Goal: Information Seeking & Learning: Learn about a topic

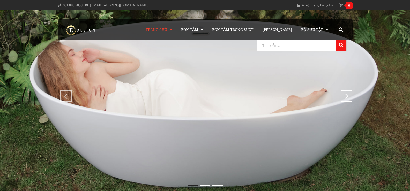
click at [328, 44] on input "search" at bounding box center [296, 45] width 78 height 10
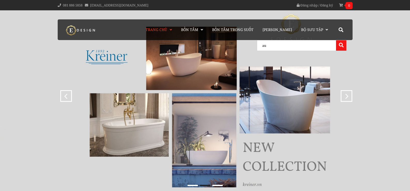
type input "a"
type input "ả"
type input "auro"
click at [336, 40] on button at bounding box center [341, 45] width 10 height 10
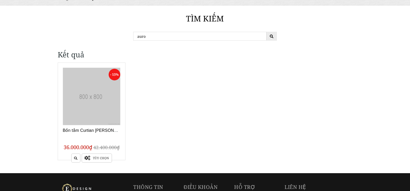
scroll to position [52, 0]
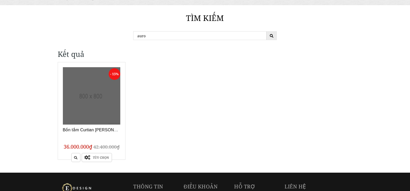
click at [99, 93] on link at bounding box center [92, 96] width 58 height 58
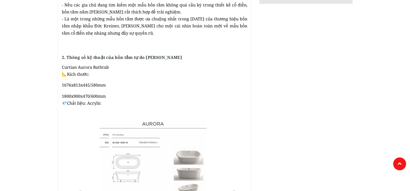
scroll to position [284, 0]
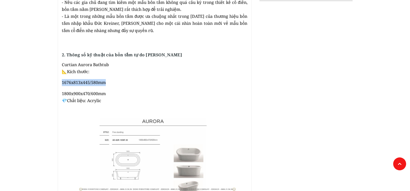
drag, startPoint x: 61, startPoint y: 82, endPoint x: 107, endPoint y: 82, distance: 46.3
copy span "1676x813x445/580mm"
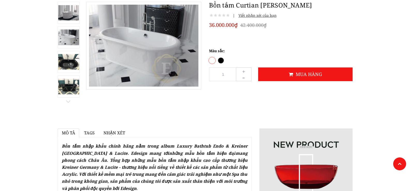
scroll to position [26, 0]
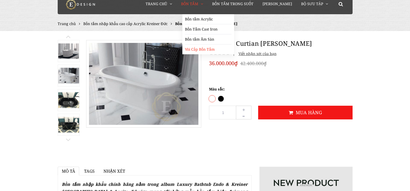
click at [212, 49] on link "Vòi Cấp Bồn Tắm" at bounding box center [208, 49] width 47 height 10
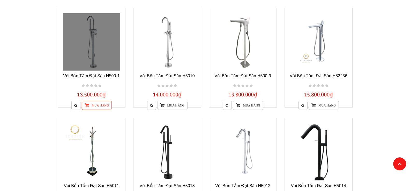
scroll to position [207, 0]
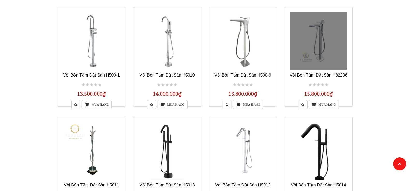
click at [321, 46] on link at bounding box center [319, 41] width 58 height 58
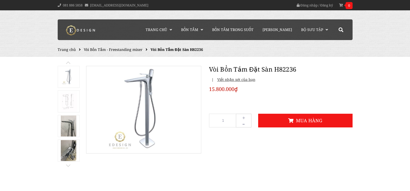
click at [286, 69] on h1 "Vòi Bồn Tắm Đặt Sàn H82236" at bounding box center [281, 69] width 144 height 9
copy h1 "H82236"
